Goal: Task Accomplishment & Management: Complete application form

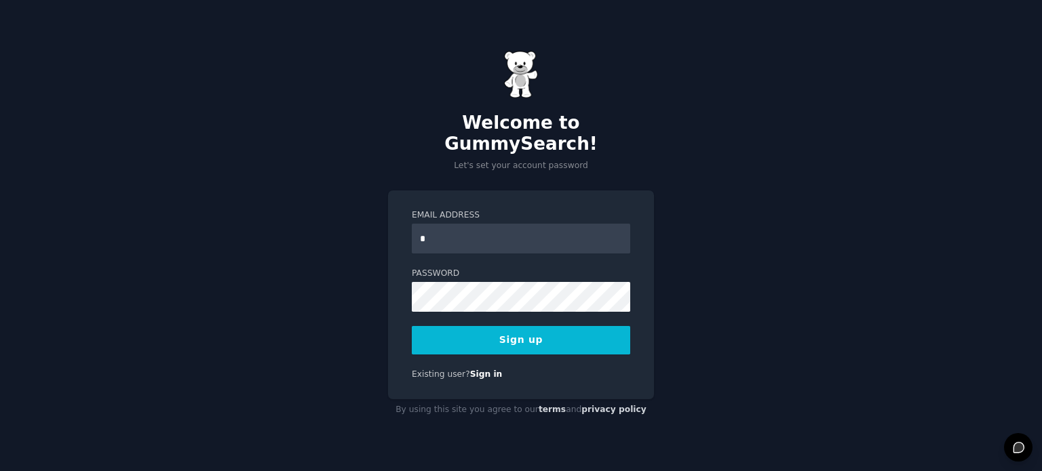
type input "**********"
click at [524, 327] on button "Sign up" at bounding box center [521, 340] width 218 height 28
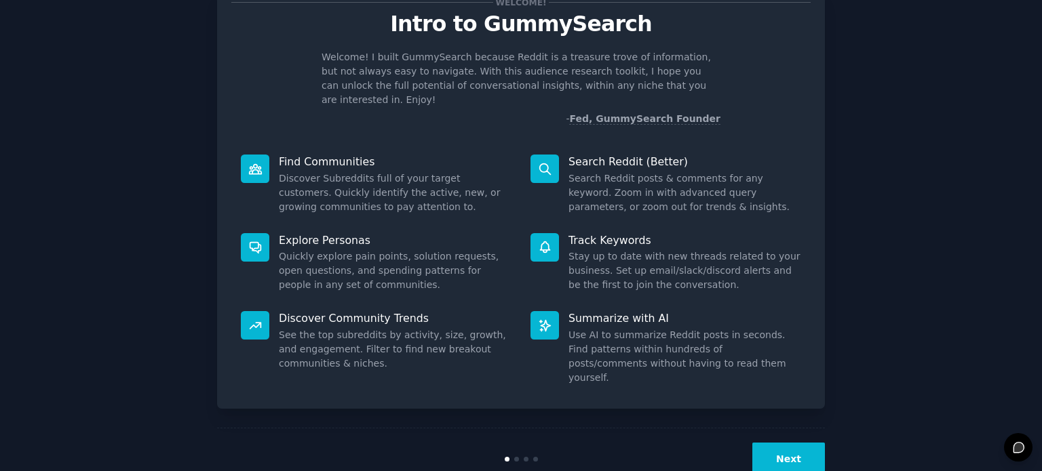
scroll to position [59, 0]
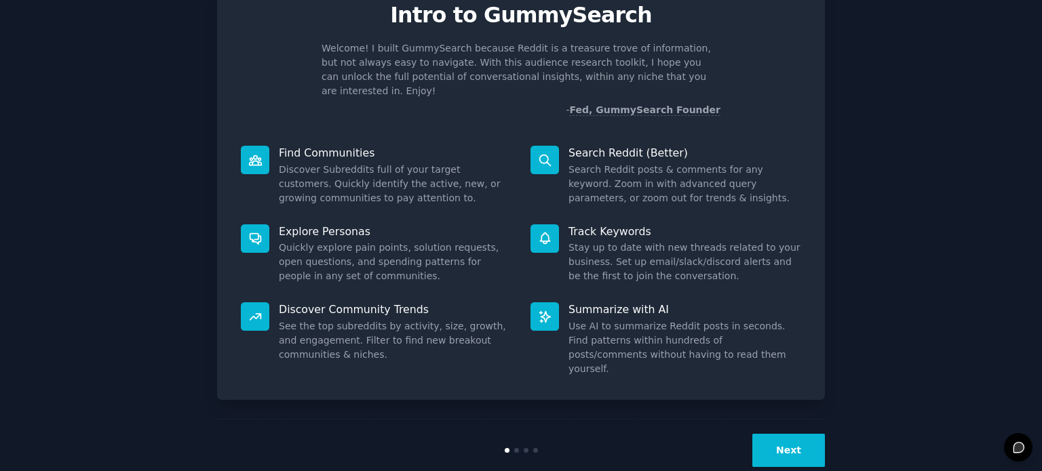
drag, startPoint x: 796, startPoint y: 423, endPoint x: 873, endPoint y: 368, distance: 94.9
click at [873, 368] on div "Welcome! Intro to GummySearch Welcome! I built GummySearch because Reddit is a …" at bounding box center [521, 221] width 1004 height 522
click at [790, 434] on button "Next" at bounding box center [788, 450] width 73 height 33
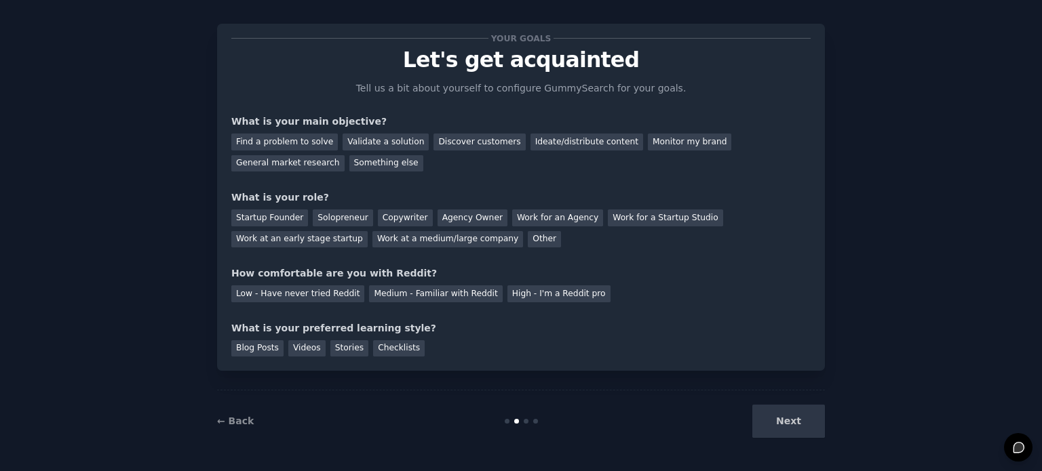
scroll to position [14, 0]
click at [312, 144] on div "Find a problem to solve" at bounding box center [284, 142] width 107 height 17
click at [348, 142] on div "Validate a solution" at bounding box center [386, 142] width 86 height 17
click at [298, 138] on div "Find a problem to solve" at bounding box center [284, 142] width 107 height 17
click at [290, 220] on div "Startup Founder" at bounding box center [269, 218] width 77 height 17
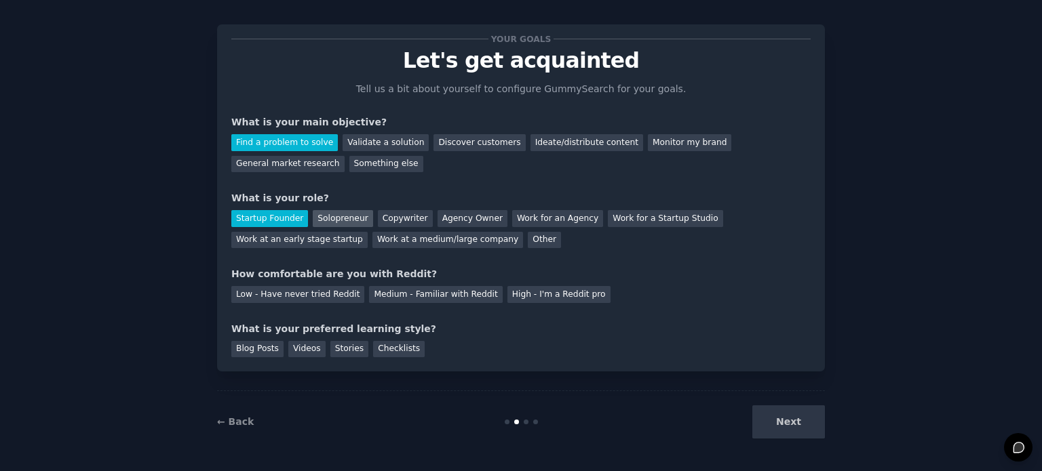
click at [336, 216] on div "Solopreneur" at bounding box center [343, 218] width 60 height 17
click at [398, 292] on div "Medium - Familiar with Reddit" at bounding box center [435, 294] width 133 height 17
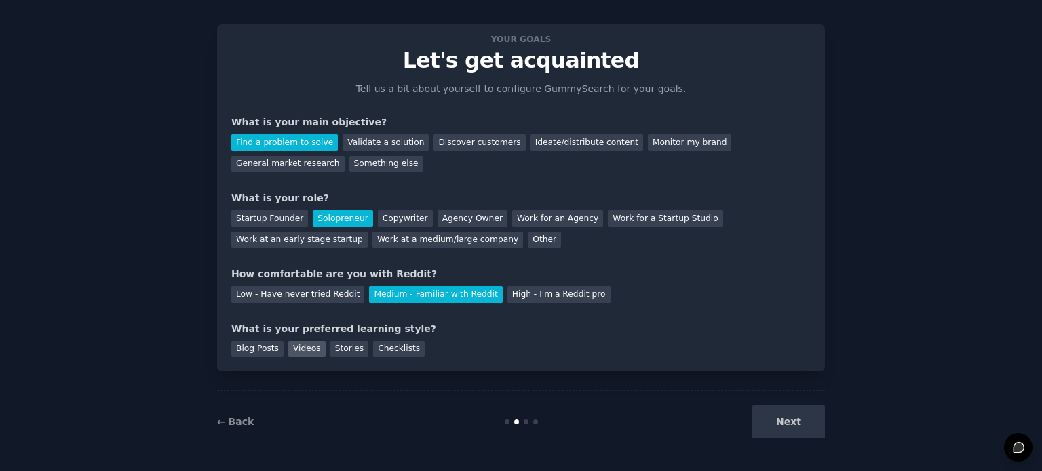
click at [311, 351] on div "Videos" at bounding box center [306, 349] width 37 height 17
click at [762, 417] on button "Next" at bounding box center [788, 422] width 73 height 33
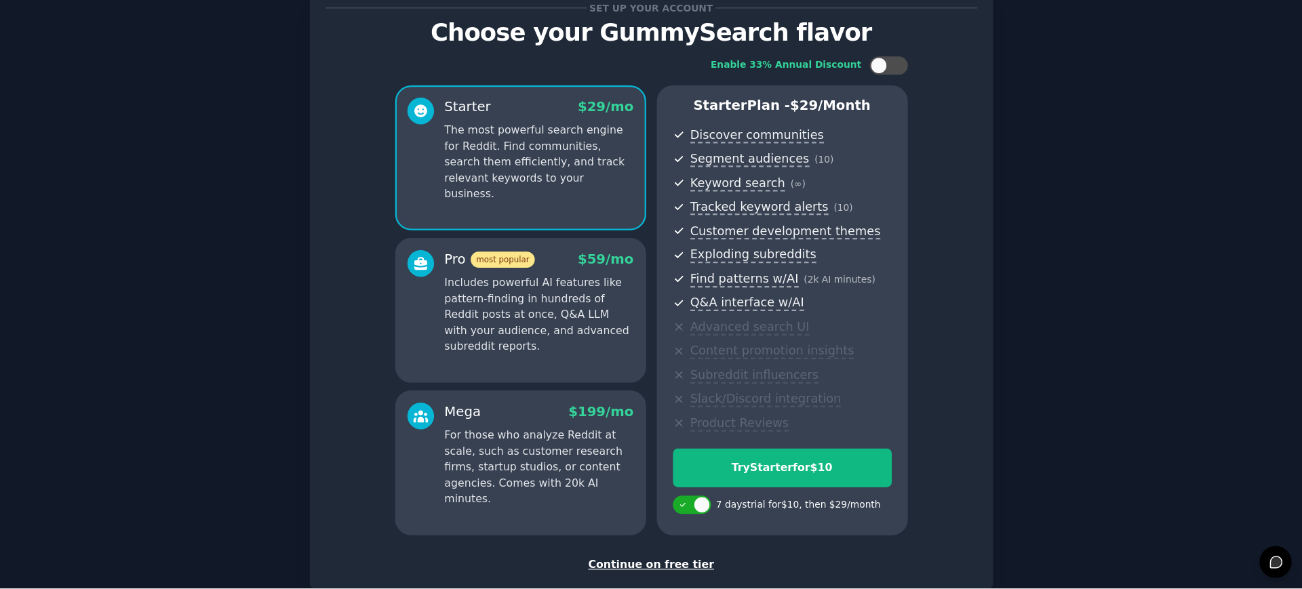
scroll to position [46, 0]
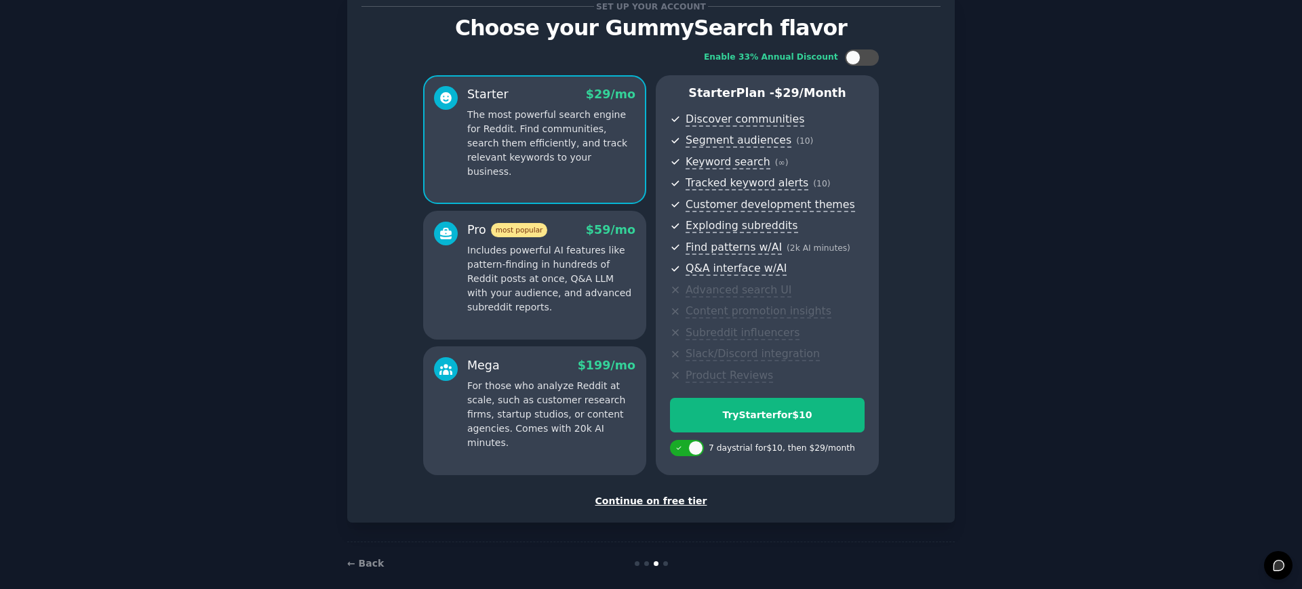
drag, startPoint x: 1018, startPoint y: 8, endPoint x: 985, endPoint y: 284, distance: 278.0
click at [985, 284] on div "Set up your account Choose your GummySearch flavor Enable 33% Annual Discount S…" at bounding box center [651, 279] width 1264 height 613
click at [1041, 231] on div "Set up your account Choose your GummySearch flavor Enable 33% Annual Discount S…" at bounding box center [651, 279] width 1264 height 613
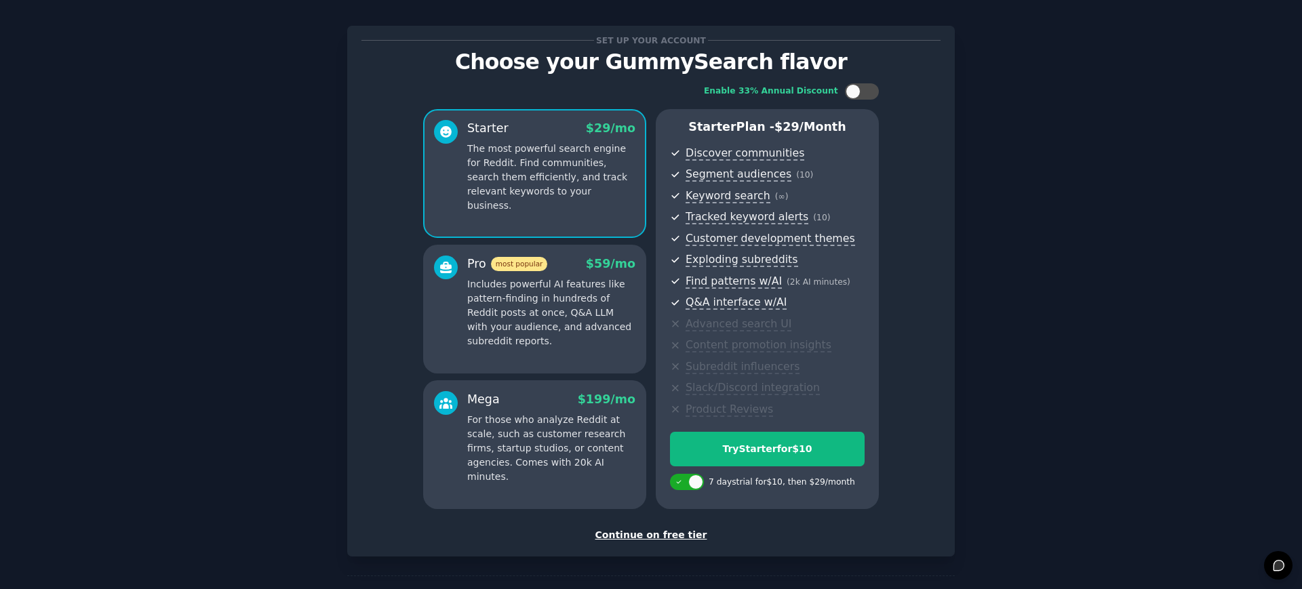
scroll to position [0, 0]
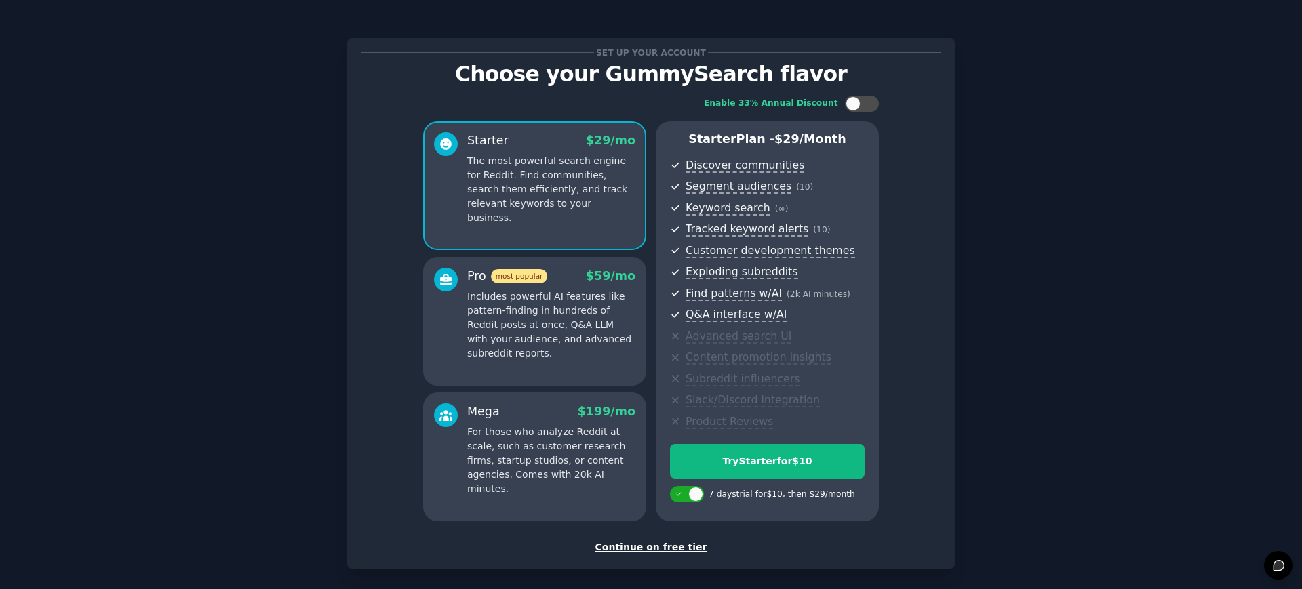
click at [670, 471] on div "Continue on free tier" at bounding box center [651, 548] width 579 height 14
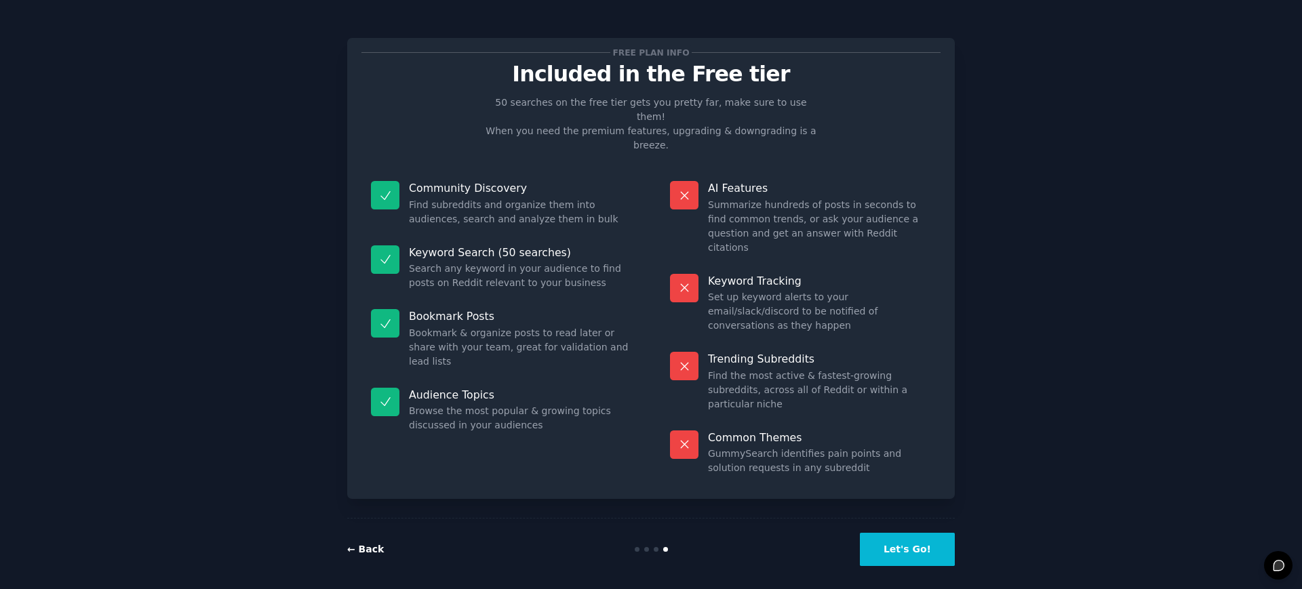
click at [367, 471] on link "← Back" at bounding box center [365, 549] width 37 height 11
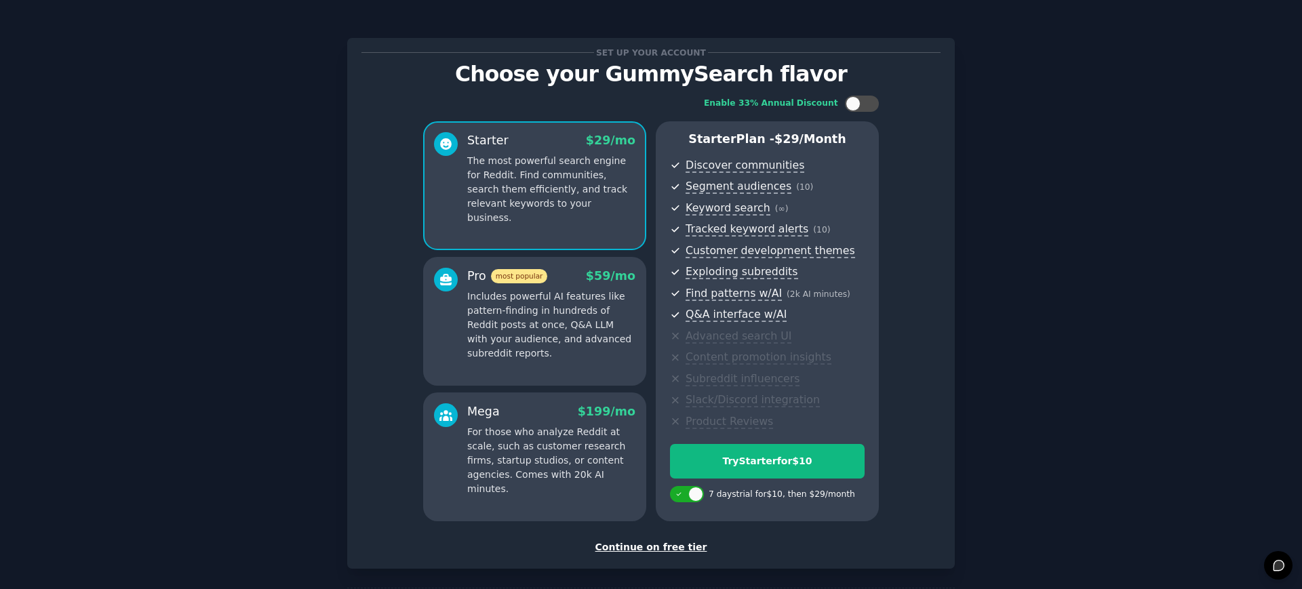
scroll to position [61, 0]
